Goal: Task Accomplishment & Management: Manage account settings

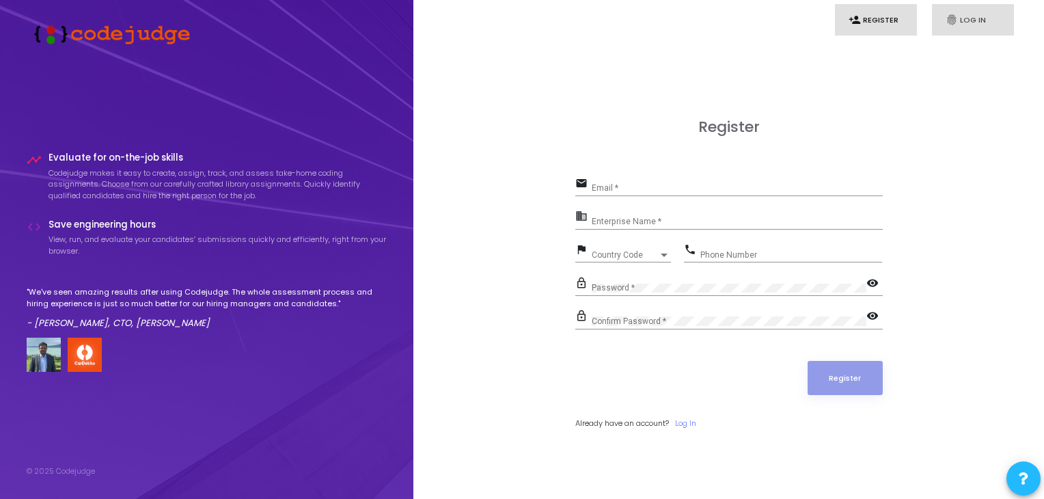
click at [944, 14] on link "fingerprint Log In" at bounding box center [973, 20] width 82 height 32
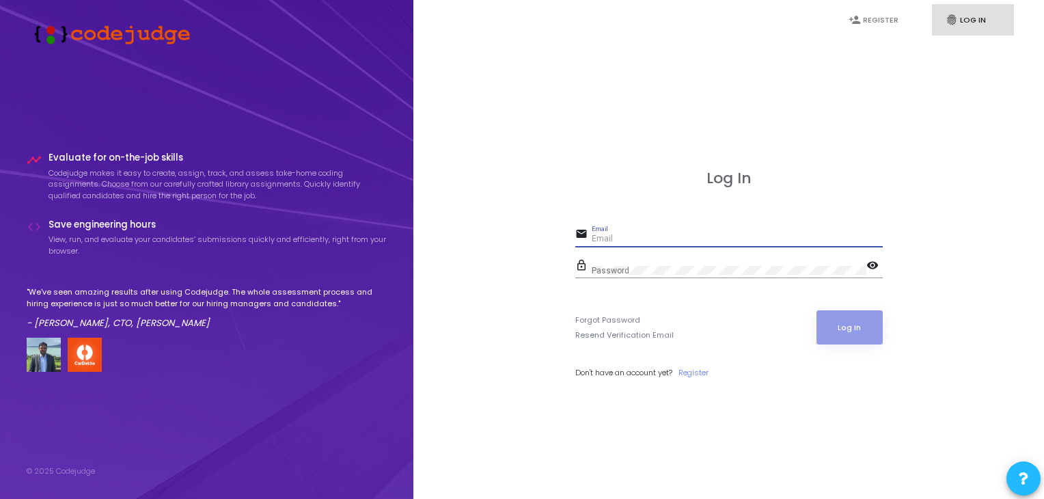
click at [635, 236] on input "Email" at bounding box center [737, 239] width 291 height 10
type input "[EMAIL_ADDRESS][DOMAIN_NAME]"
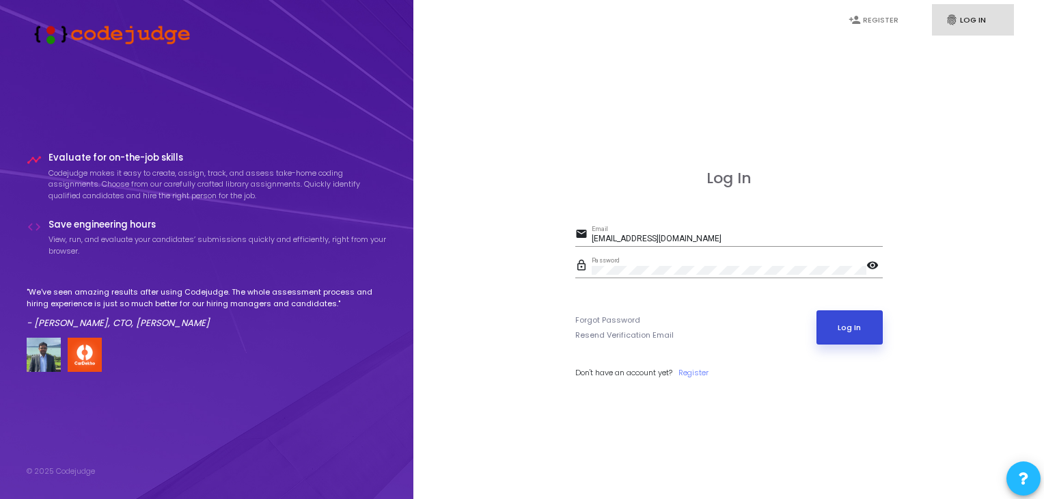
click at [842, 329] on button "Log In" at bounding box center [849, 327] width 66 height 34
